Goal: Check status: Check status

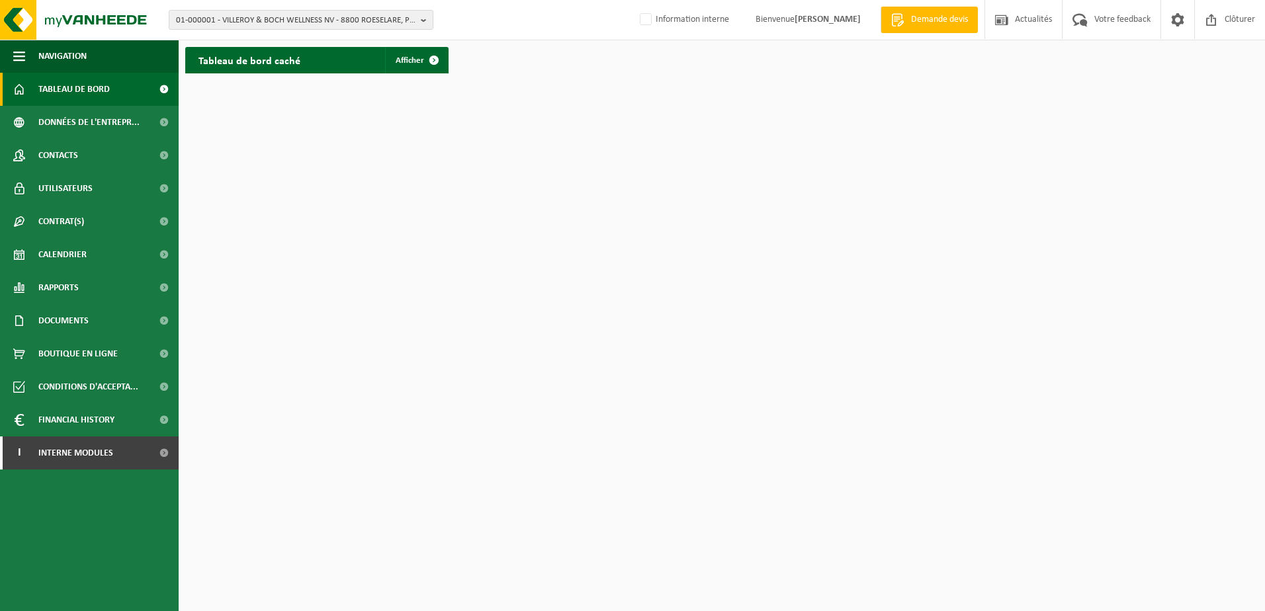
click at [465, 165] on html "01-000001 - VILLEROY & BOCH WELLNESS NV - 8800 ROESELARE, POPULIERSTRAAT 1 01-0…" at bounding box center [632, 305] width 1265 height 611
click at [1156, 171] on html "01-000001 - VILLEROY & BOCH WELLNESS NV - 8800 ROESELARE, POPULIERSTRAAT 1 01-0…" at bounding box center [632, 305] width 1265 height 611
click at [99, 116] on span "Données de l'entrepr..." at bounding box center [88, 122] width 101 height 33
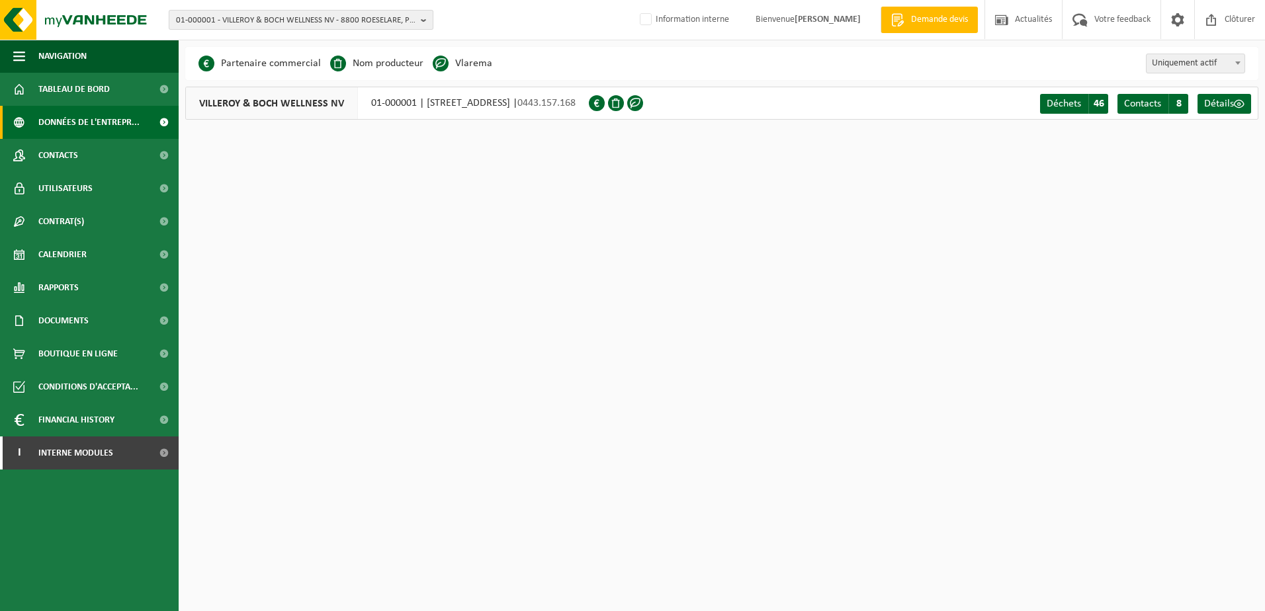
click at [260, 18] on span "01-000001 - VILLEROY & BOCH WELLNESS NV - 8800 ROESELARE, POPULIERSTRAAT 1" at bounding box center [295, 21] width 239 height 20
click at [238, 42] on input "text" at bounding box center [301, 41] width 258 height 17
type input "10-757981"
